Goal: Information Seeking & Learning: Learn about a topic

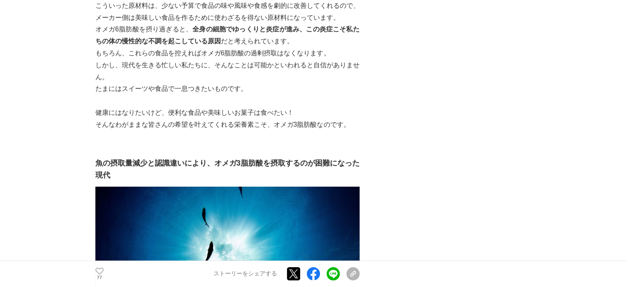
scroll to position [3178, 0]
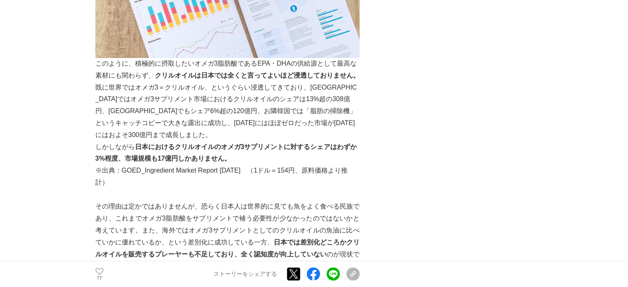
scroll to position [4480, 0]
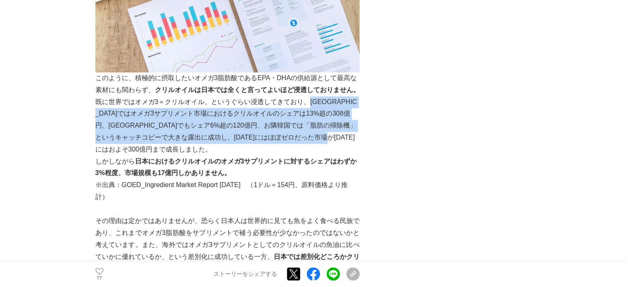
drag, startPoint x: 306, startPoint y: 78, endPoint x: 267, endPoint y: 123, distance: 59.7
click at [267, 123] on p "既に世界ではオメガ3＝クリルオイル、というぐらい浸透してきており、[GEOGRAPHIC_DATA]ではオメガ3サプリメント市場におけるクリルオイルのシェアは…" at bounding box center [227, 125] width 264 height 59
copy p "アメリカではオメガ3サプリメント市場におけるクリルオイルのシェアは13%超の308億円、ヨーロッパでもシェア6%超の120億円、お隣韓国では「脂肪の掃除機」と…"
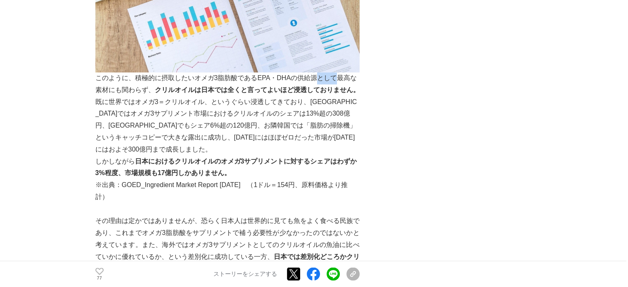
click at [320, 72] on p "このように、積極的に摂取したいオメガ3脂肪酸であるEPA・DHAの供給源として最高な素材にも関わらず、 クリルオイルは日本では全くと言ってよいほど浸透しており…" at bounding box center [227, 84] width 264 height 24
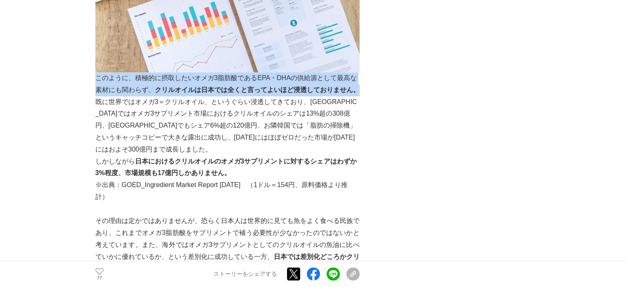
click at [320, 72] on p "このように、積極的に摂取したいオメガ3脂肪酸であるEPA・DHAの供給源として最高な素材にも関わらず、 クリルオイルは日本では全くと言ってよいほど浸透しており…" at bounding box center [227, 84] width 264 height 24
